Goal: Information Seeking & Learning: Check status

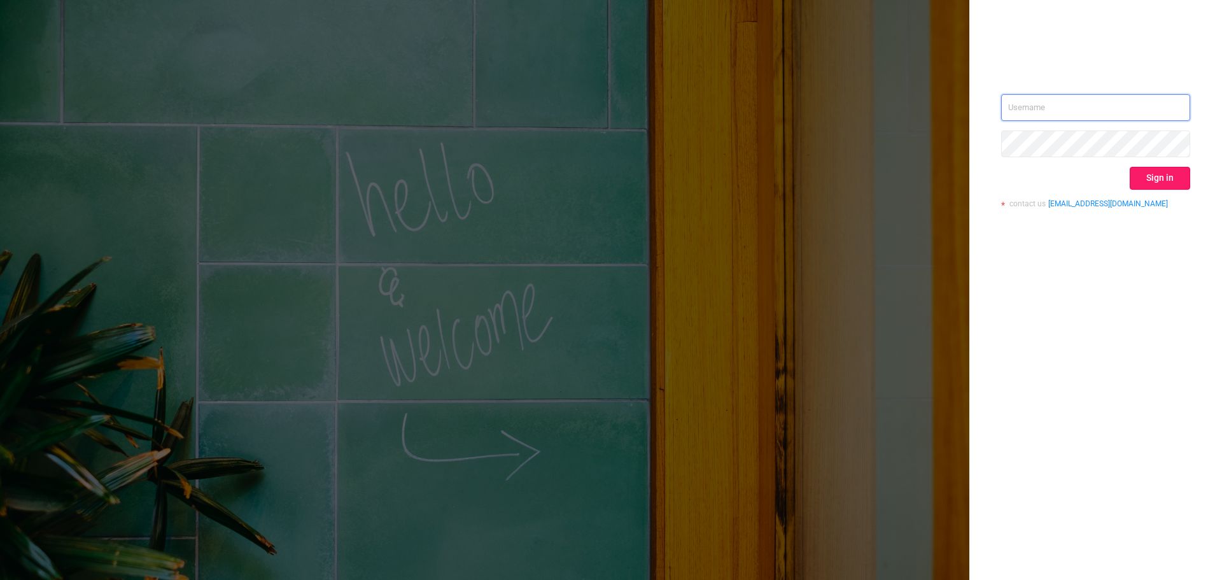
type input "[EMAIL_ADDRESS][DOMAIN_NAME]"
click at [1174, 183] on button "Sign in" at bounding box center [1160, 178] width 60 height 23
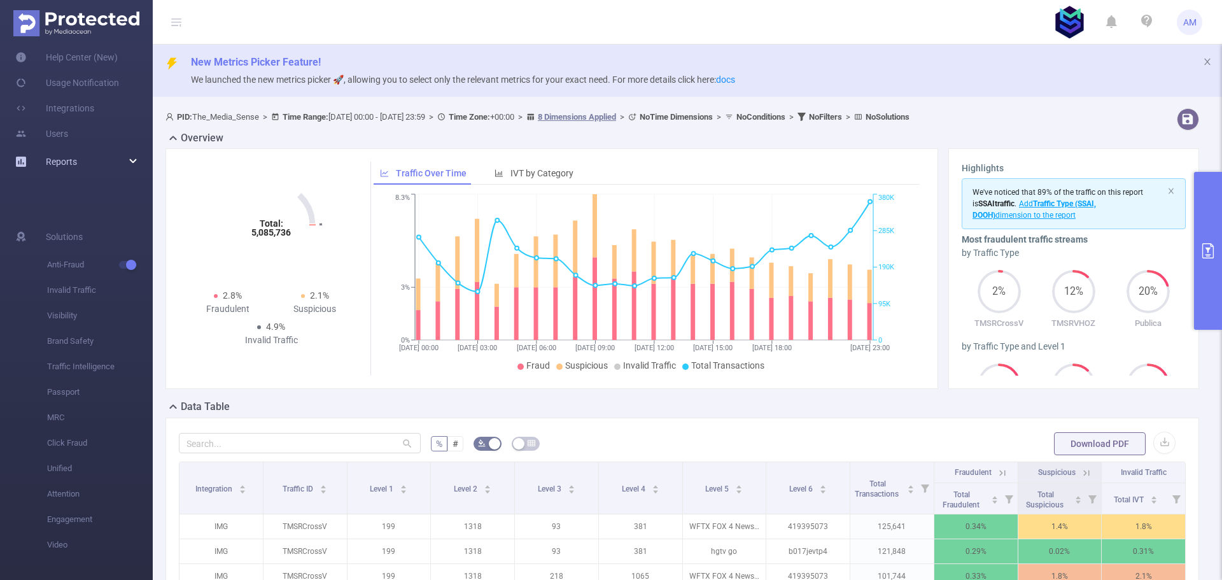
click at [94, 160] on div "Reports" at bounding box center [76, 161] width 153 height 25
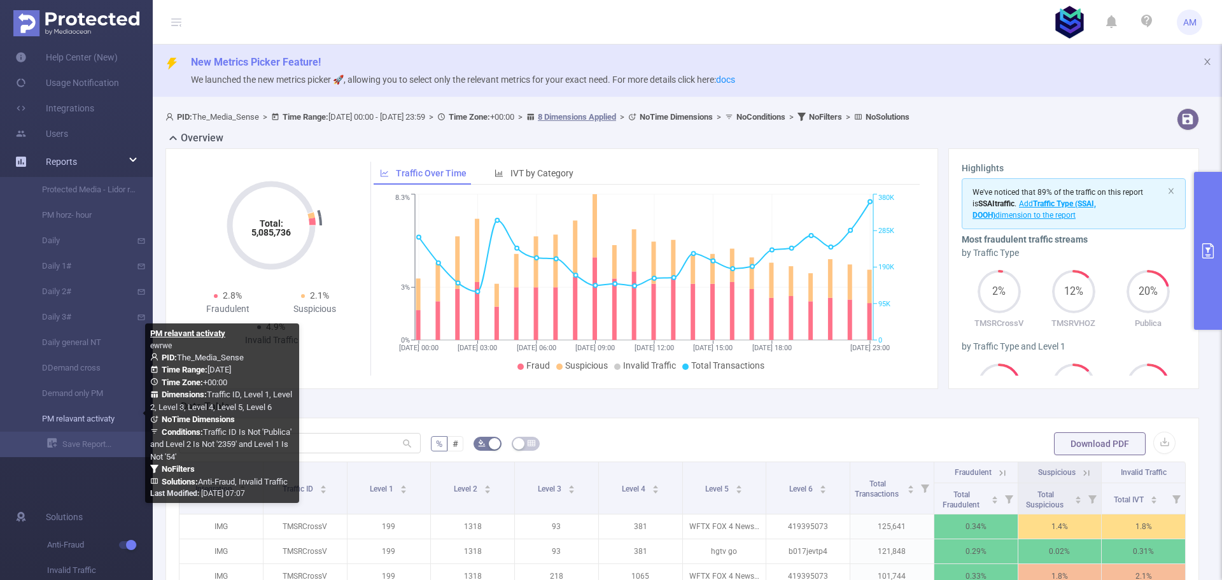
click at [101, 418] on link "PM relavant activaty" at bounding box center [81, 418] width 112 height 25
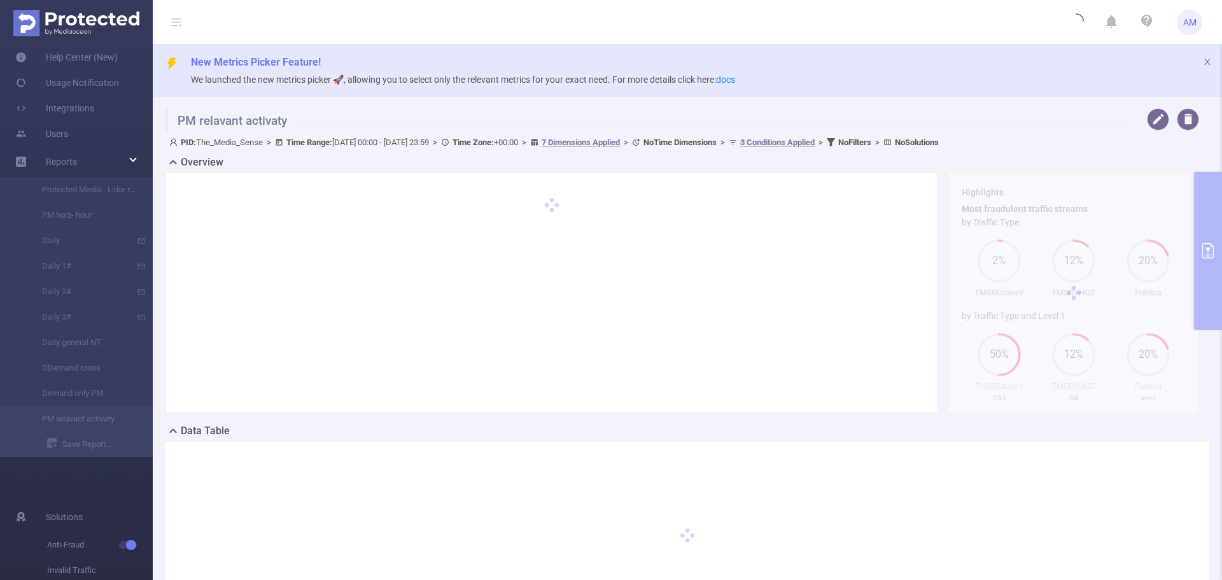
type input "[DATE] 00:00"
type input "[DATE] 23:59"
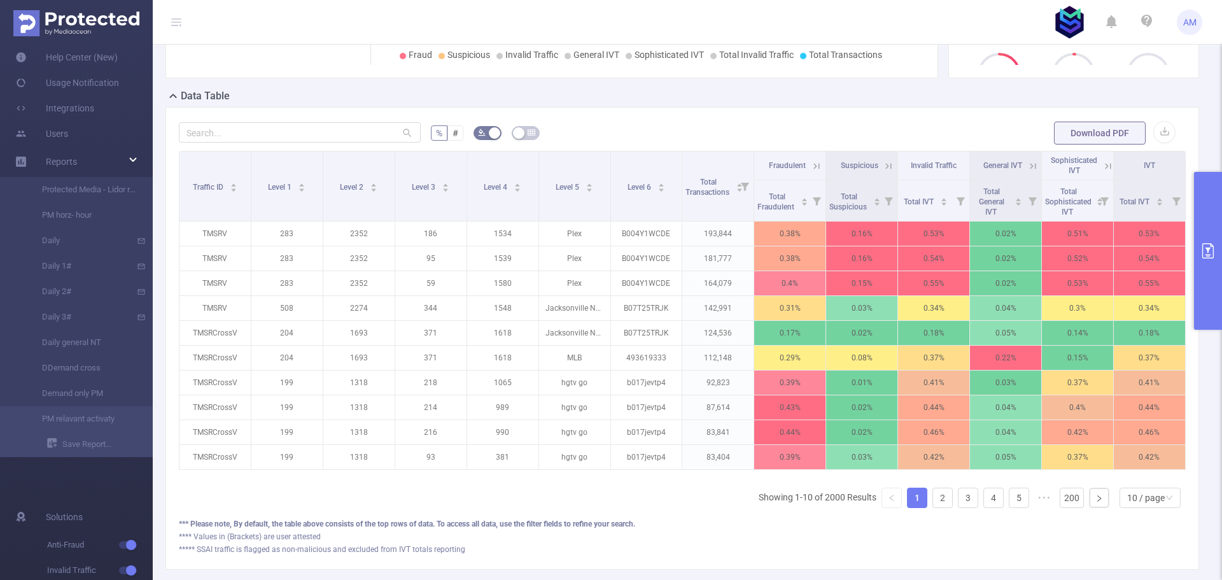
scroll to position [382, 0]
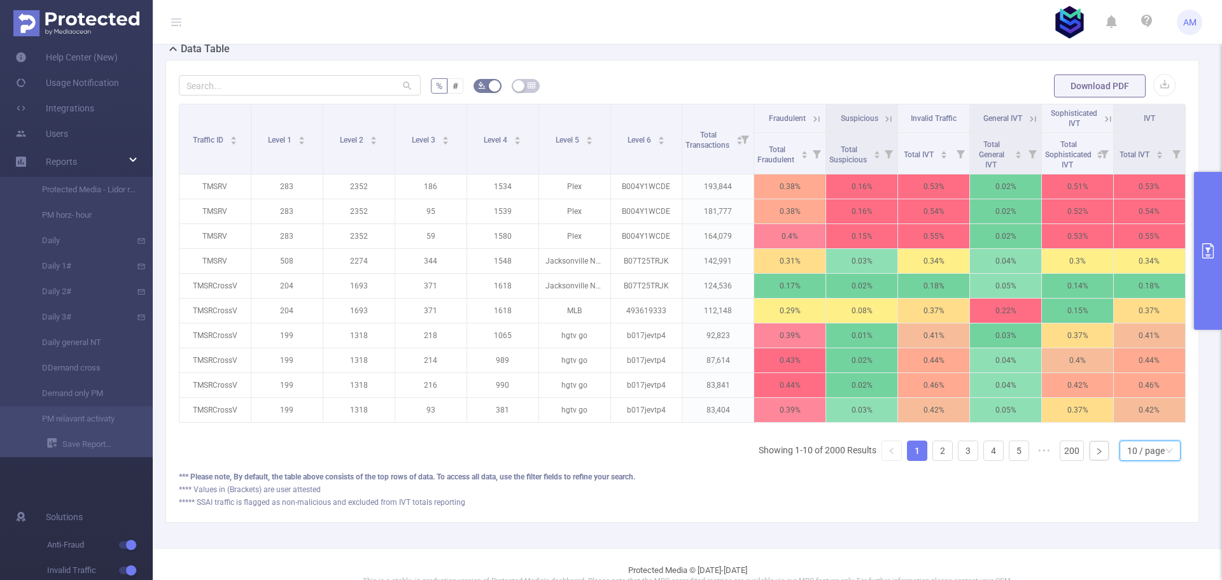
click at [1141, 456] on div "10 / page" at bounding box center [1146, 450] width 38 height 19
click at [1155, 441] on li "50 / page" at bounding box center [1140, 437] width 61 height 20
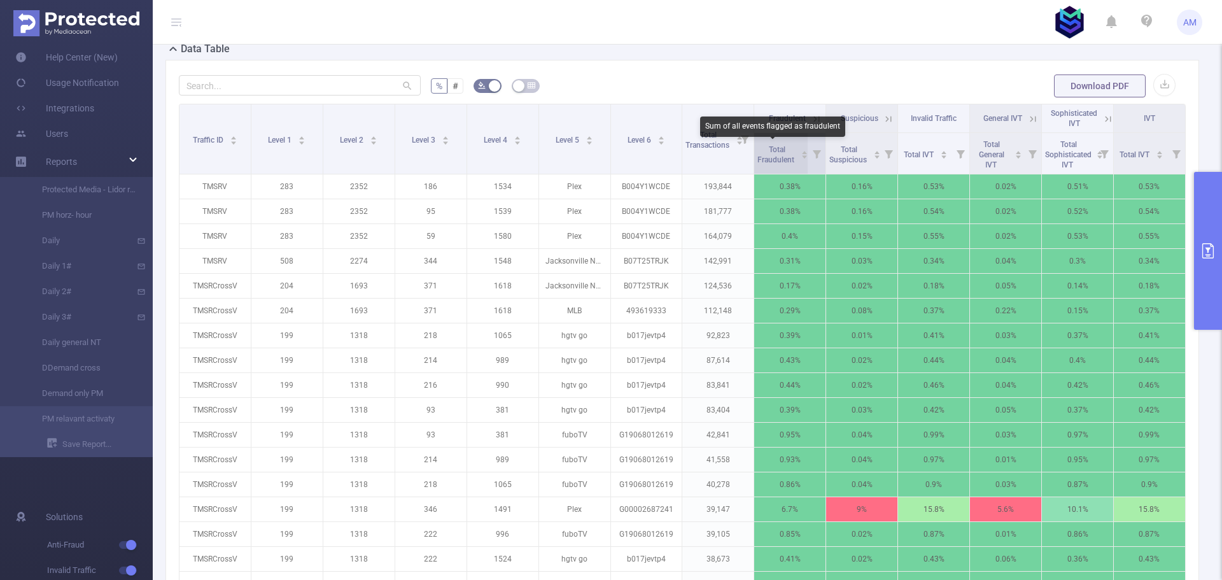
click at [767, 150] on span "Total Fraudulent" at bounding box center [776, 154] width 39 height 19
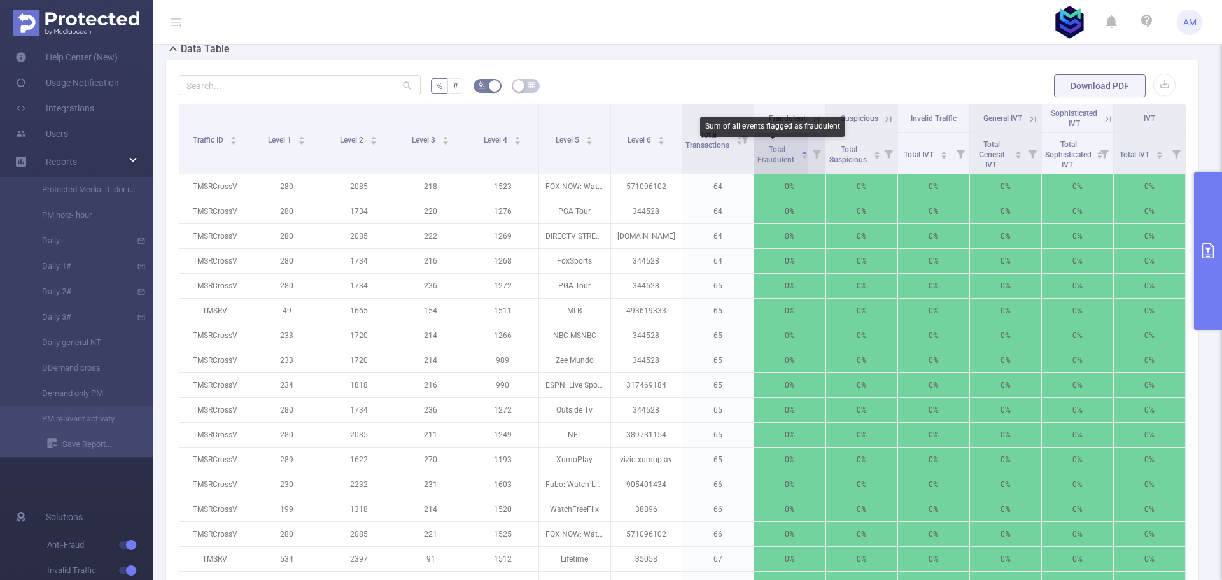
click at [767, 150] on span "Total Fraudulent" at bounding box center [776, 154] width 39 height 19
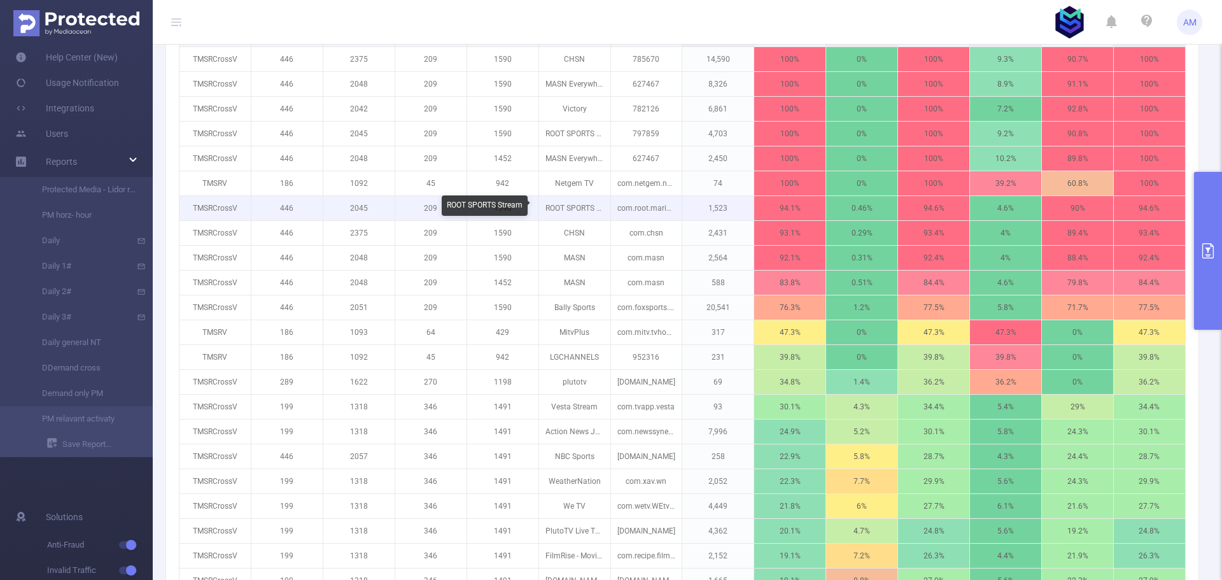
scroll to position [446, 0]
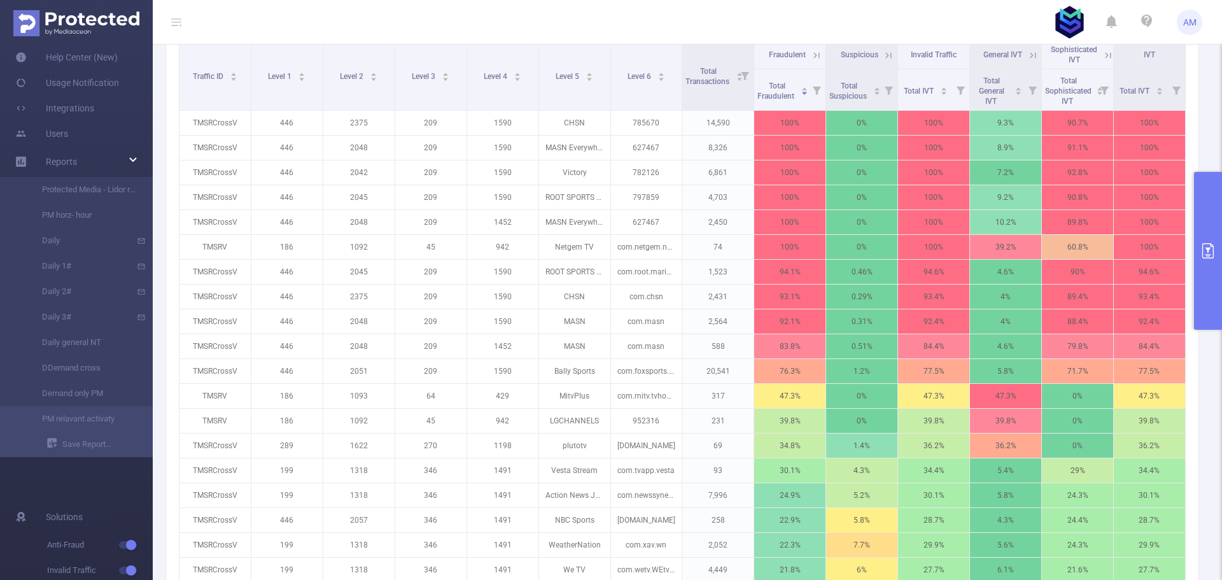
click at [812, 58] on icon at bounding box center [816, 55] width 11 height 11
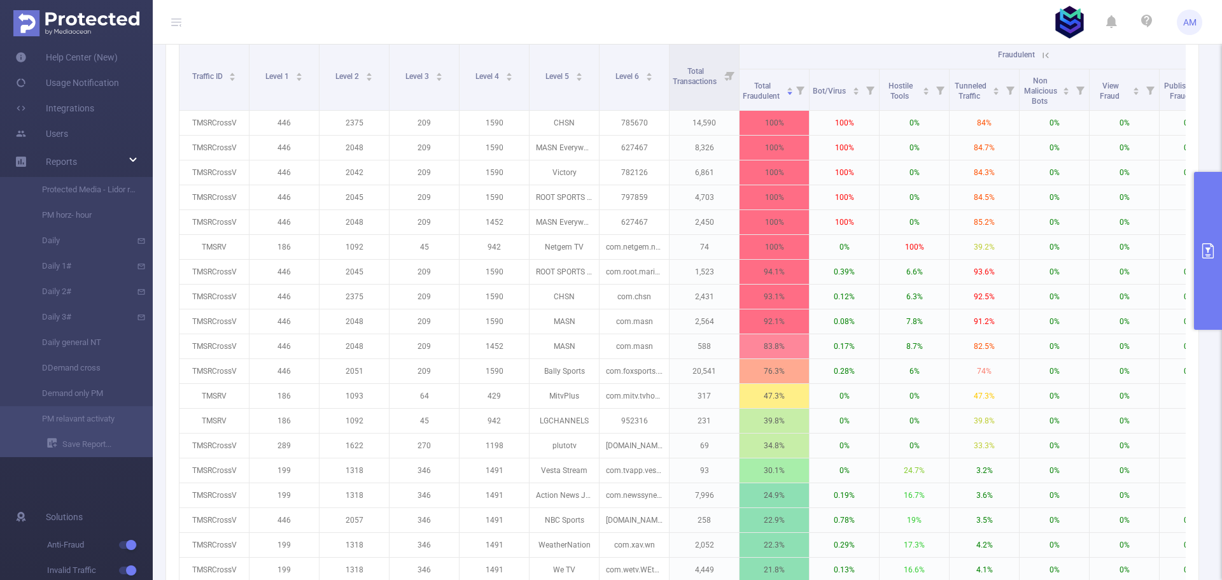
click at [1046, 55] on icon at bounding box center [1046, 55] width 6 height 6
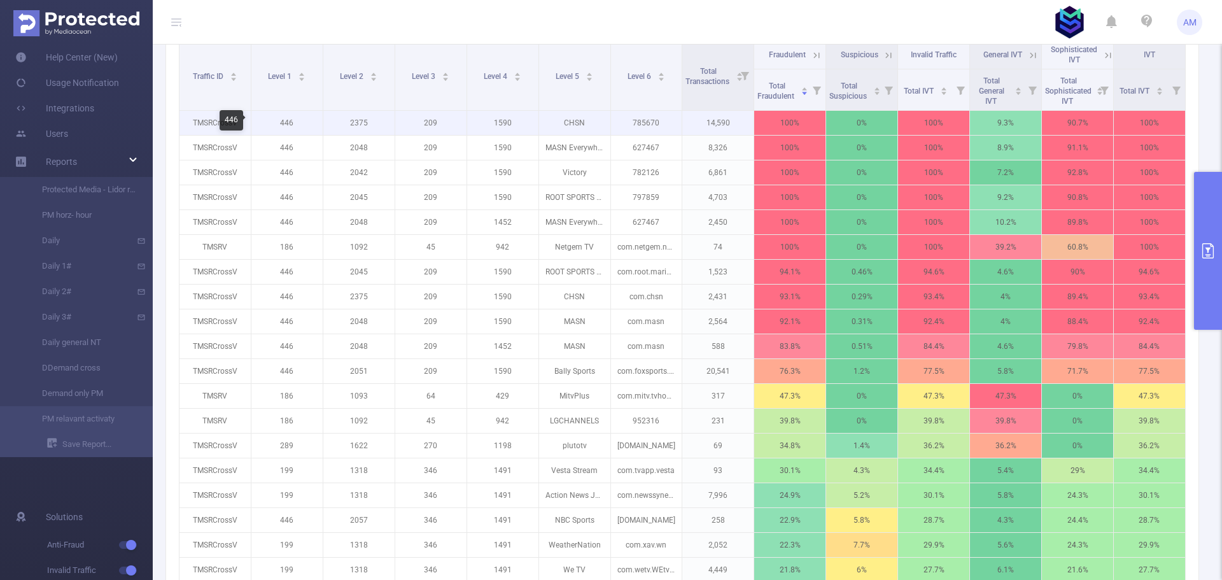
click at [283, 122] on p "446" at bounding box center [286, 123] width 71 height 24
copy p "446"
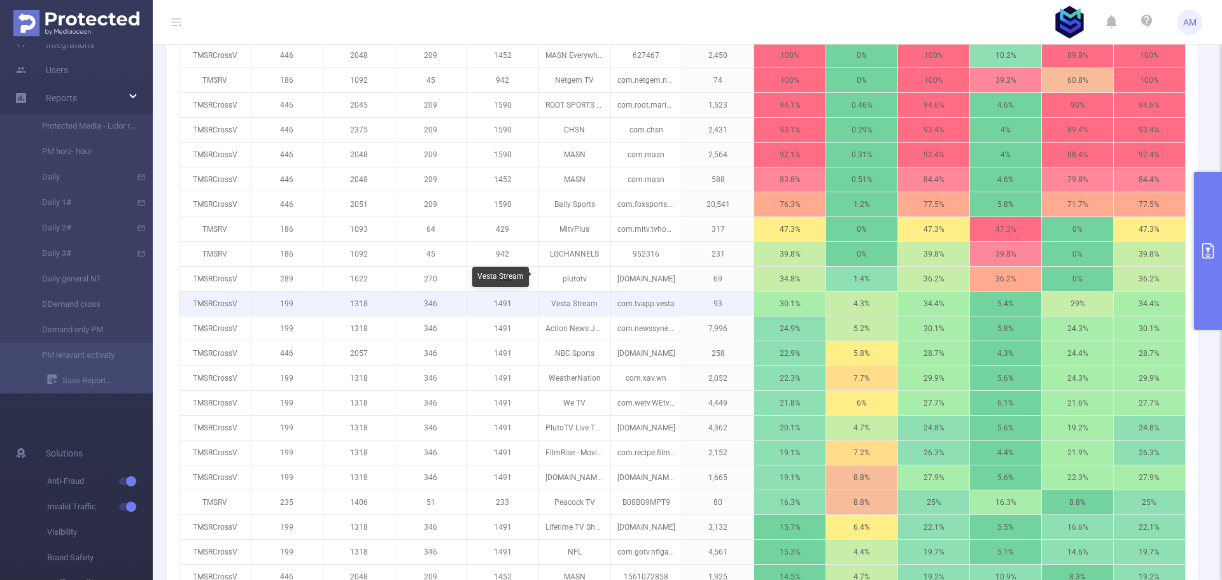
scroll to position [637, 0]
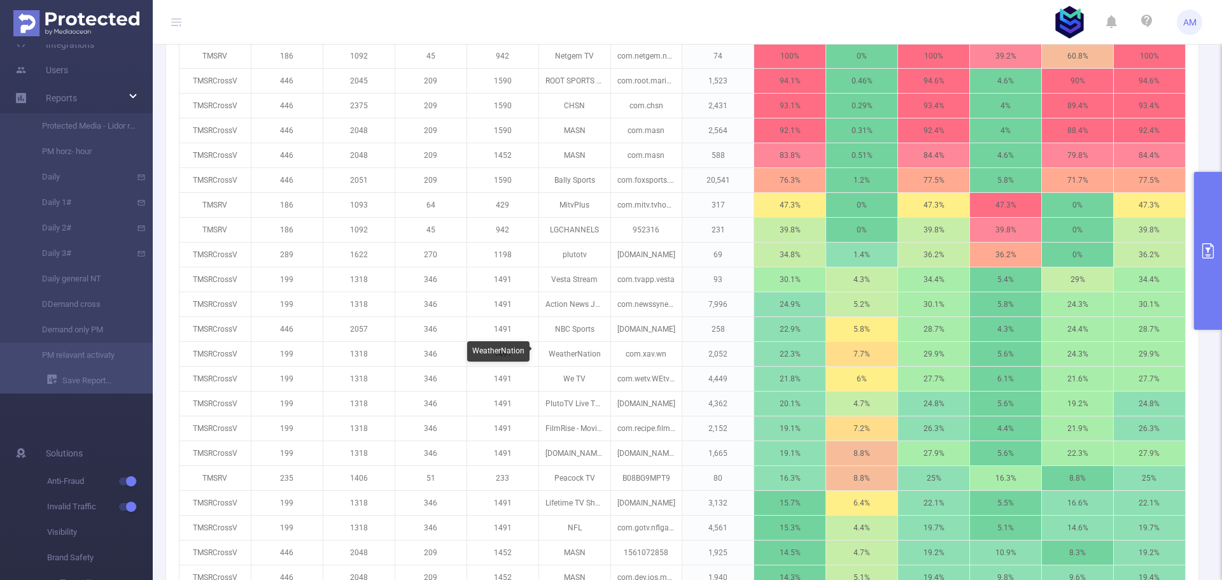
click at [501, 353] on div "WeatherNation" at bounding box center [498, 351] width 62 height 20
copy div "WeatherNation"
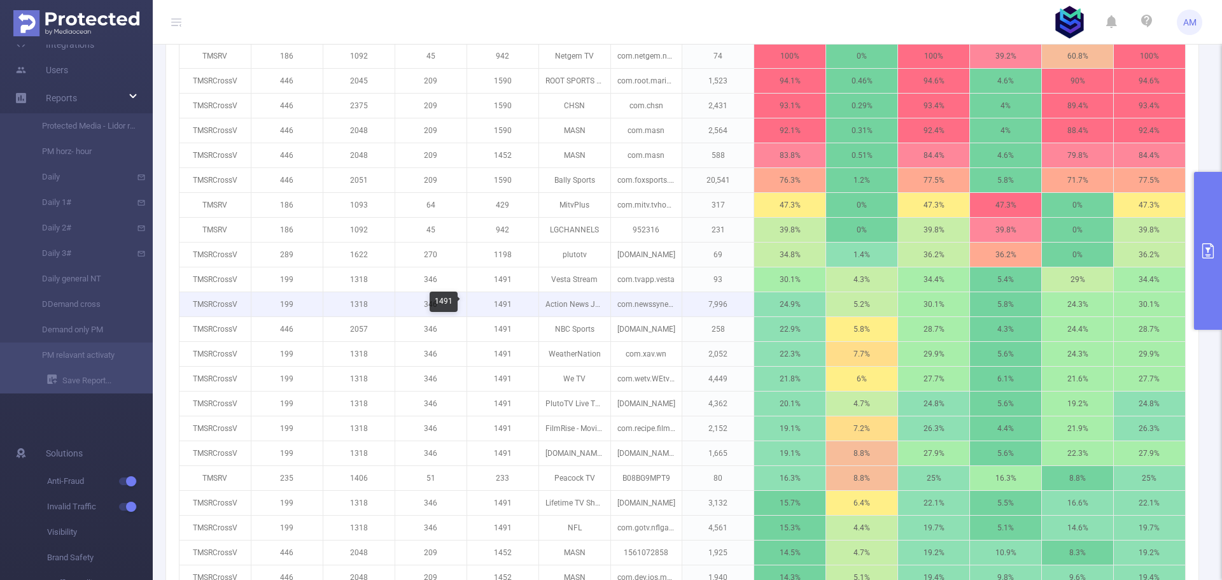
click at [495, 306] on p "1491" at bounding box center [502, 304] width 71 height 24
copy p "1491"
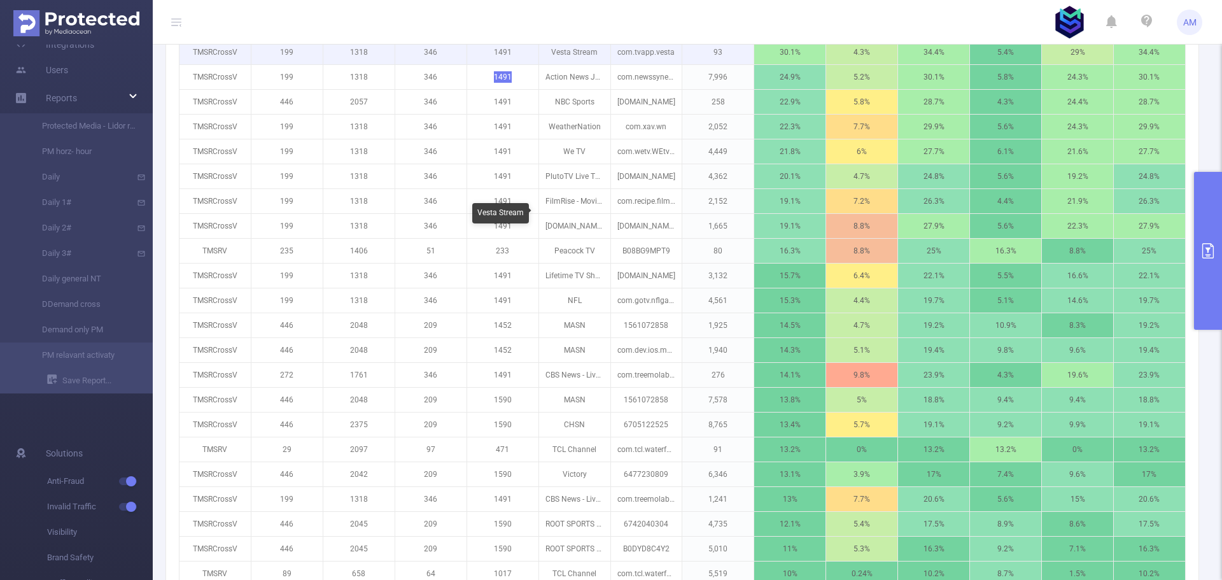
scroll to position [891, 0]
